Goal: Information Seeking & Learning: Learn about a topic

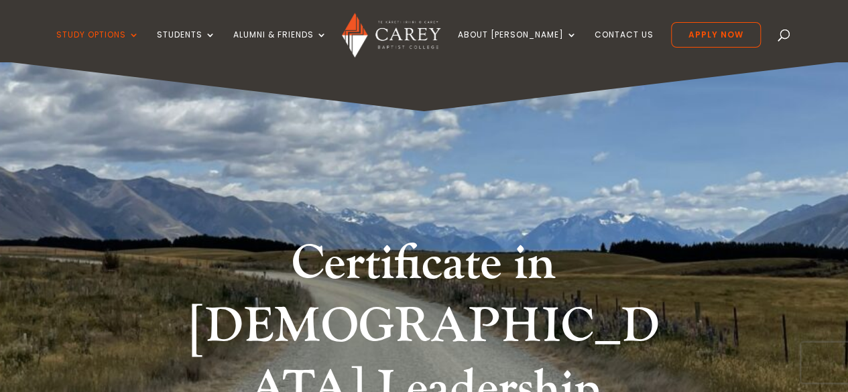
scroll to position [86, 0]
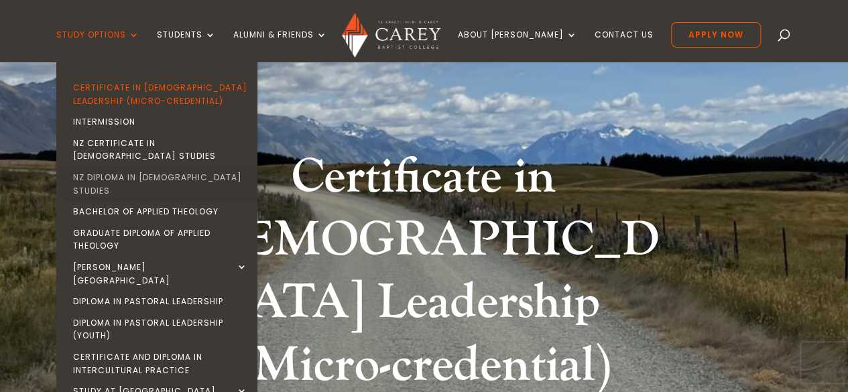
drag, startPoint x: 177, startPoint y: 327, endPoint x: 247, endPoint y: 164, distance: 176.9
click at [247, 167] on link "NZ Diploma in [DEMOGRAPHIC_DATA] Studies" at bounding box center [160, 184] width 201 height 34
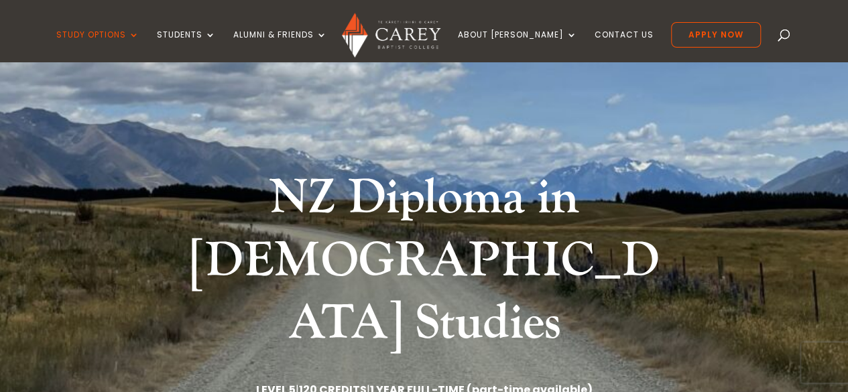
scroll to position [128, 0]
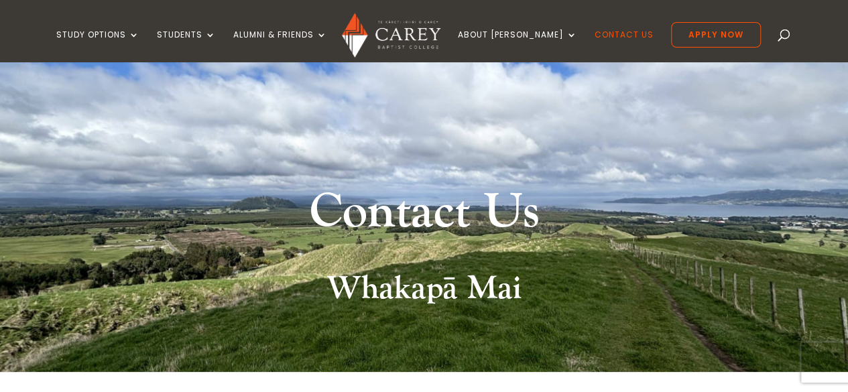
scroll to position [48, 0]
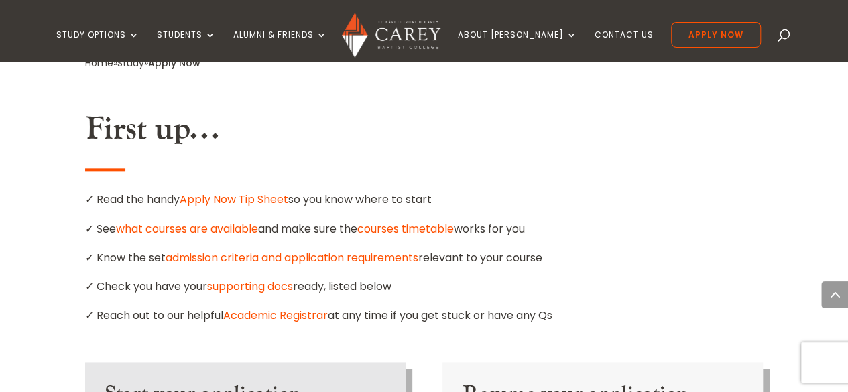
scroll to position [767, 0]
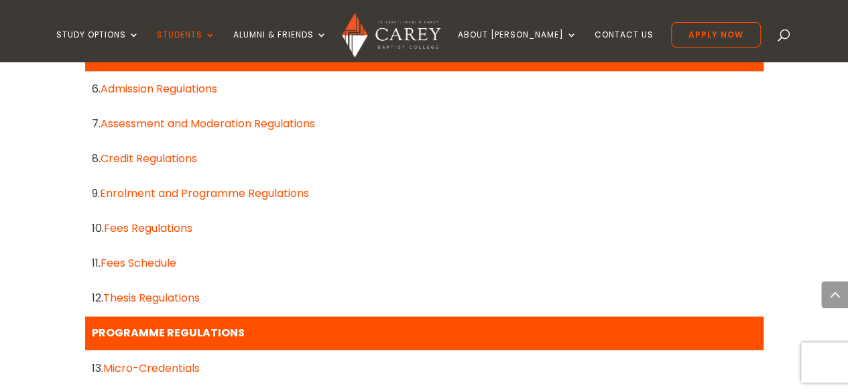
scroll to position [905, 0]
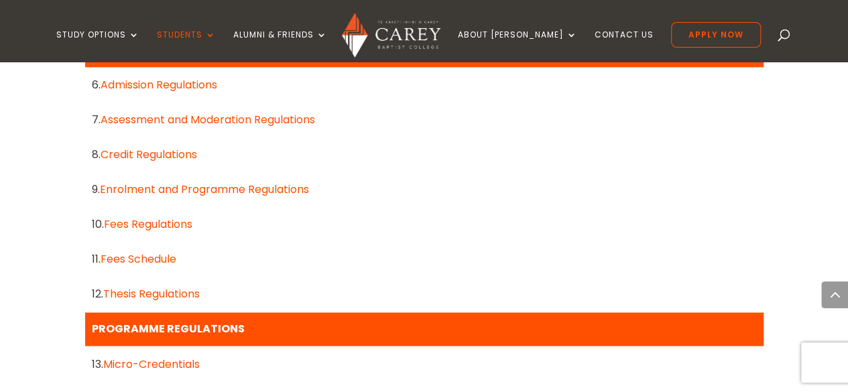
click at [179, 223] on link "Fees Regulations" at bounding box center [148, 224] width 89 height 15
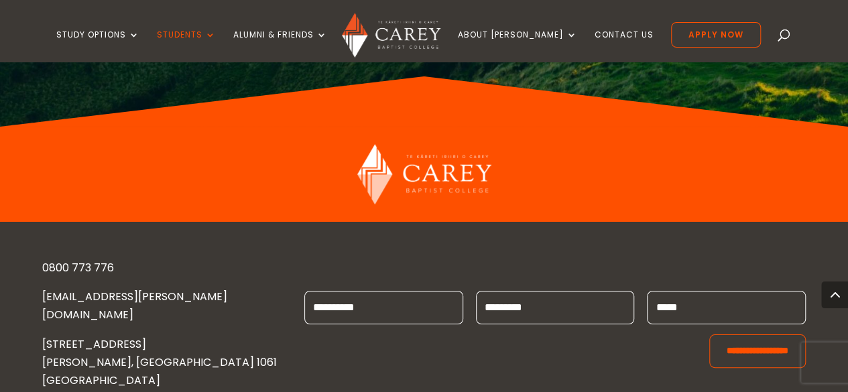
scroll to position [0, 0]
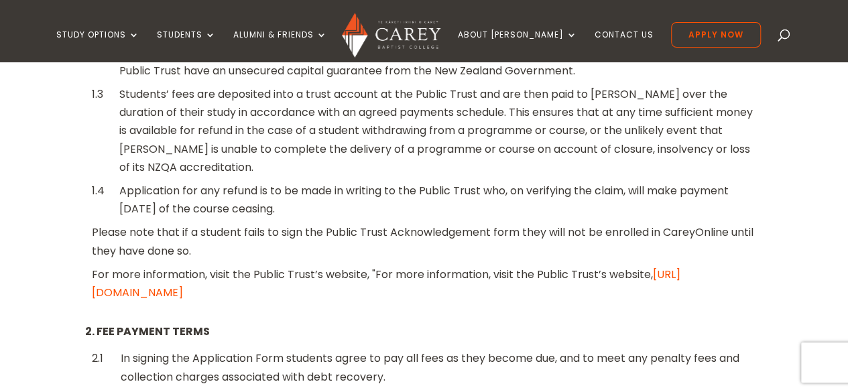
scroll to position [94, 0]
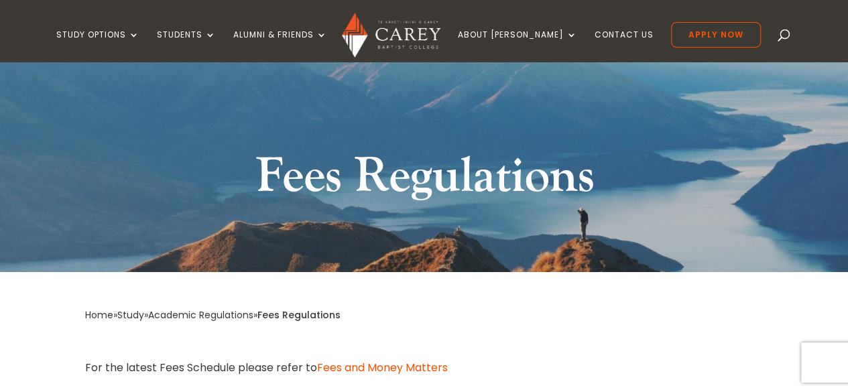
drag, startPoint x: 852, startPoint y: 42, endPoint x: 732, endPoint y: 62, distance: 121.0
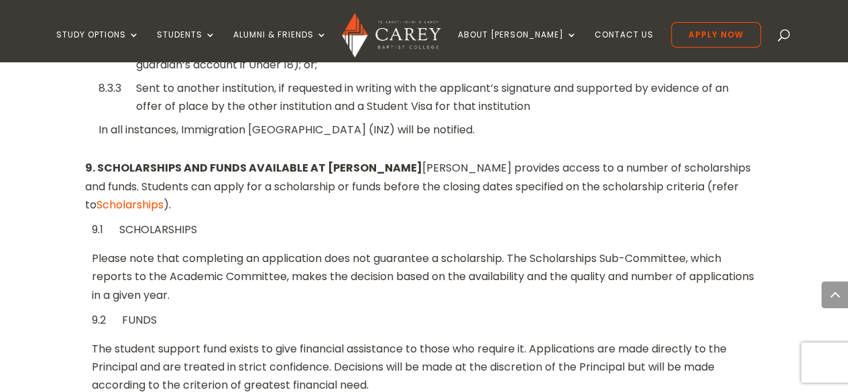
scroll to position [2779, 0]
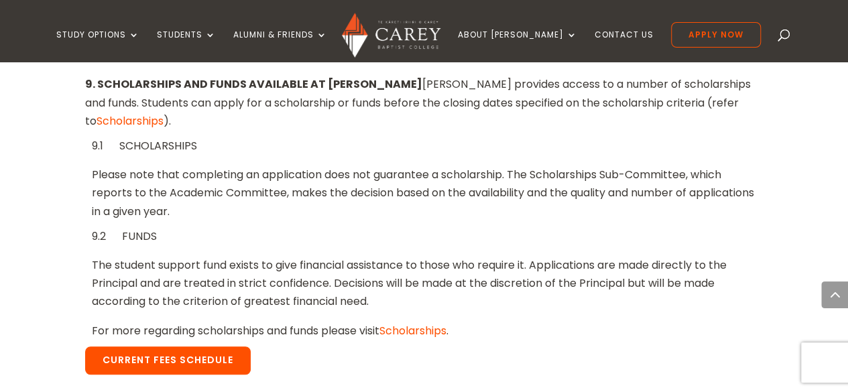
click at [181, 347] on link "Current Fees Schedule" at bounding box center [168, 361] width 166 height 28
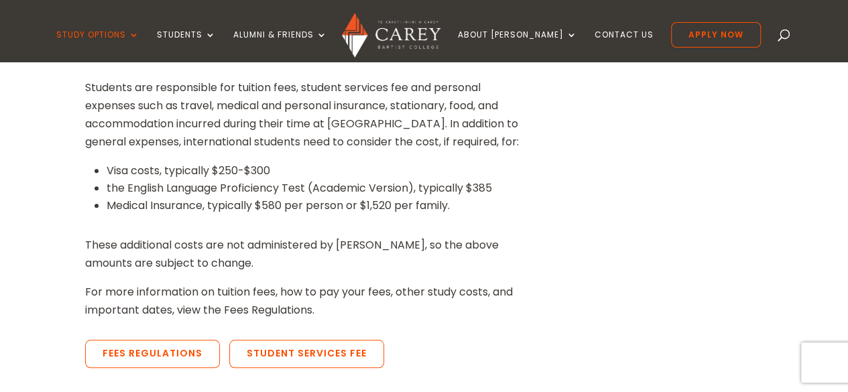
scroll to position [400, 0]
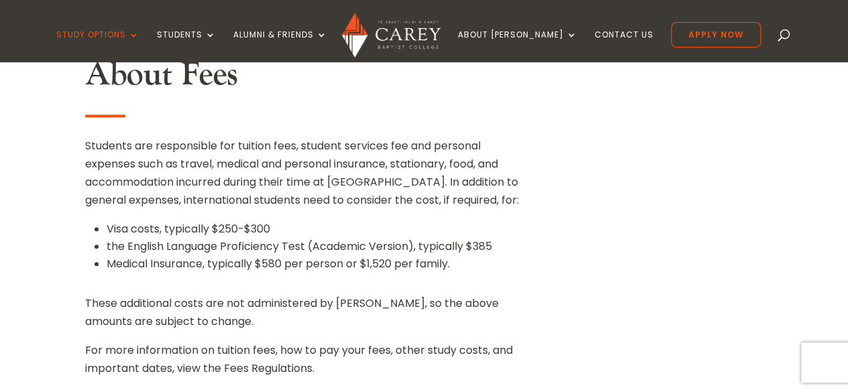
drag, startPoint x: 852, startPoint y: 31, endPoint x: 857, endPoint y: 70, distance: 39.3
